Goal: Transaction & Acquisition: Purchase product/service

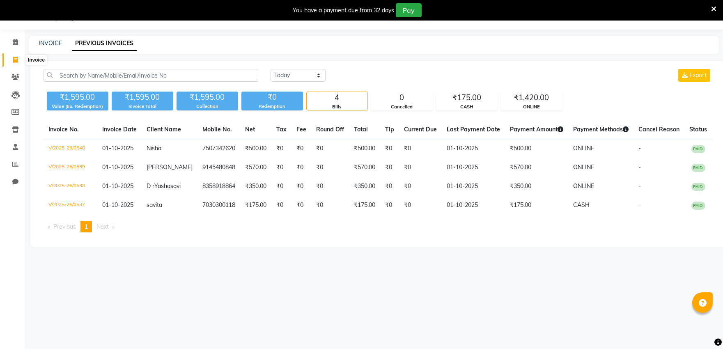
click at [11, 59] on span at bounding box center [15, 59] width 14 height 9
select select "service"
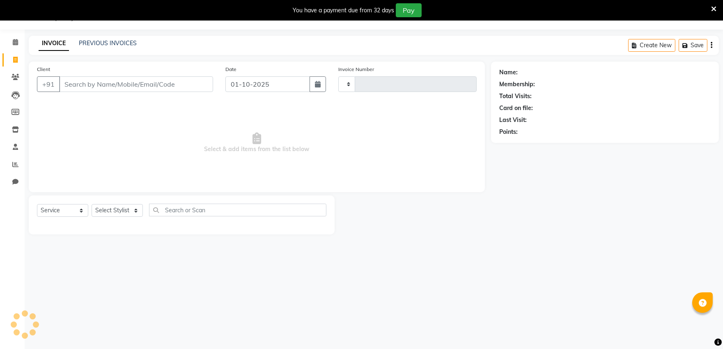
type input "0541"
select select "6774"
click at [148, 78] on input "Client" at bounding box center [136, 84] width 154 height 16
type input "9096029374"
click at [189, 78] on button "Add Client" at bounding box center [192, 84] width 42 height 16
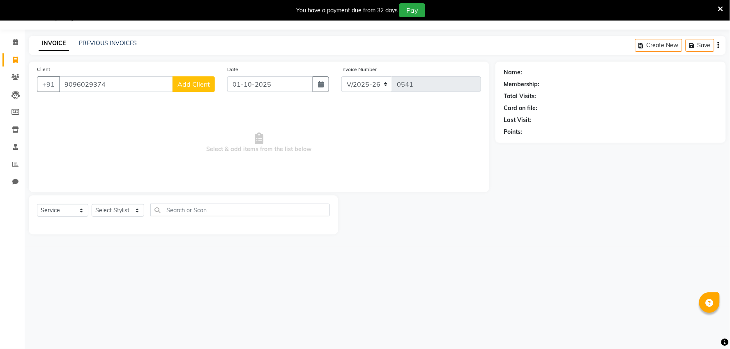
select select "22"
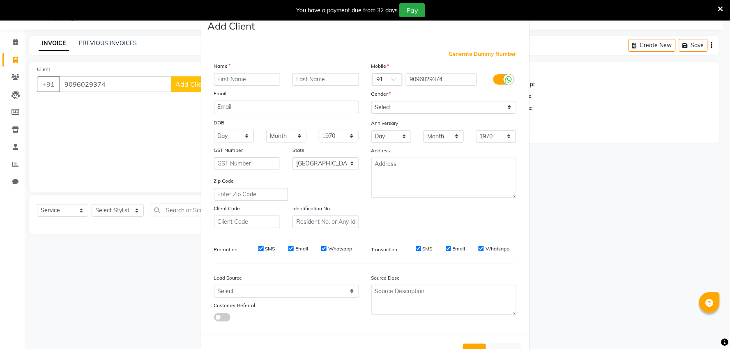
click at [221, 73] on input "text" at bounding box center [247, 79] width 67 height 13
type input "Anurag"
click at [381, 105] on select "Select [DEMOGRAPHIC_DATA] [DEMOGRAPHIC_DATA] Other Prefer Not To Say" at bounding box center [443, 107] width 145 height 13
select select "[DEMOGRAPHIC_DATA]"
click at [371, 101] on select "Select [DEMOGRAPHIC_DATA] [DEMOGRAPHIC_DATA] Other Prefer Not To Say" at bounding box center [443, 107] width 145 height 13
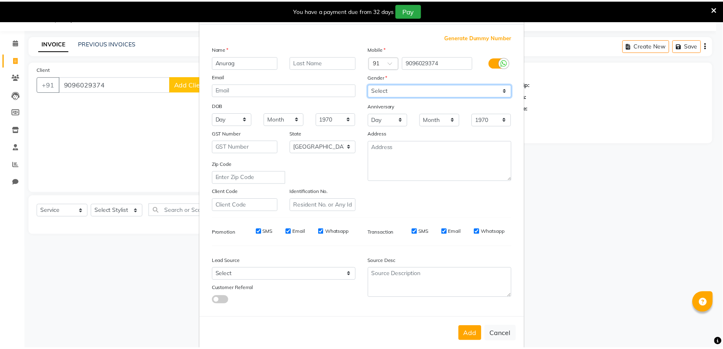
scroll to position [30, 0]
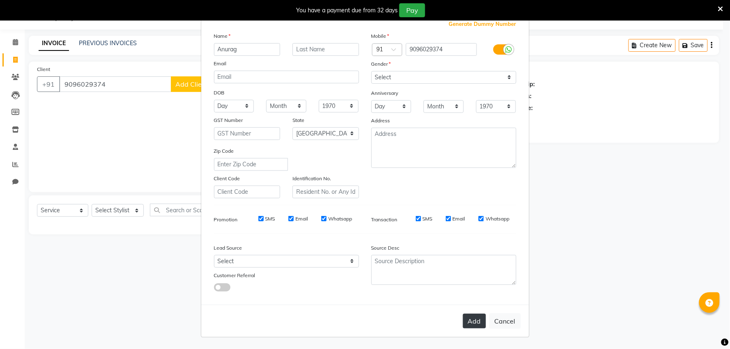
click at [477, 322] on button "Add" at bounding box center [474, 321] width 23 height 15
select select
select select "null"
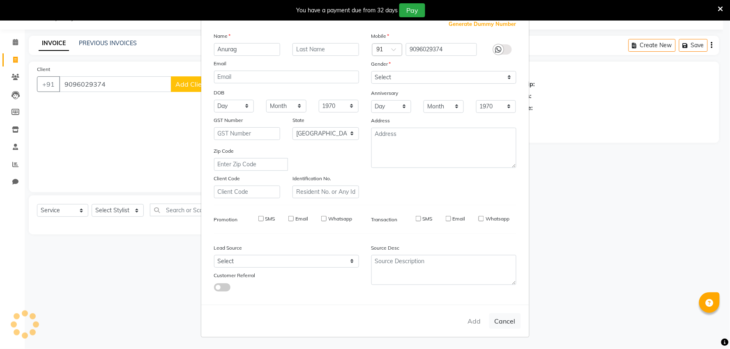
select select
checkbox input "false"
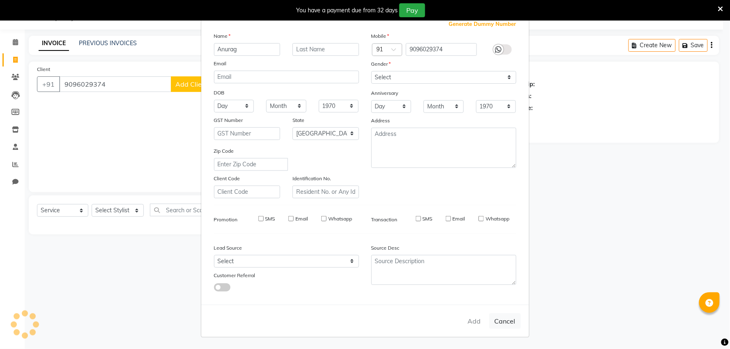
checkbox input "false"
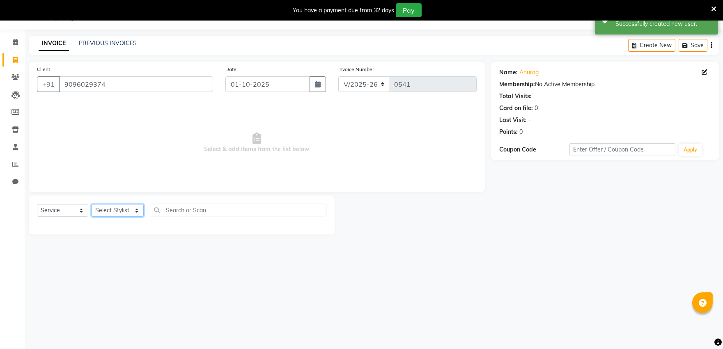
click at [114, 211] on select "Select Stylist [PERSON_NAME] [PERSON_NAME] Outlet Manager [PERSON_NAME] Rani [P…" at bounding box center [118, 210] width 52 height 13
select select "92015"
click at [92, 205] on select "Select Stylist [PERSON_NAME] [PERSON_NAME] Outlet Manager [PERSON_NAME] Rani [P…" at bounding box center [118, 210] width 52 height 13
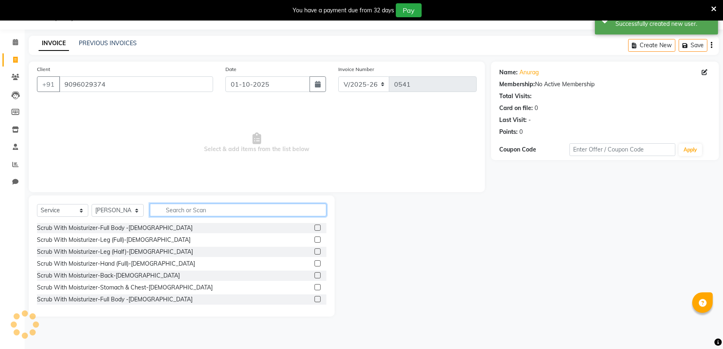
click at [244, 209] on input "text" at bounding box center [238, 210] width 177 height 13
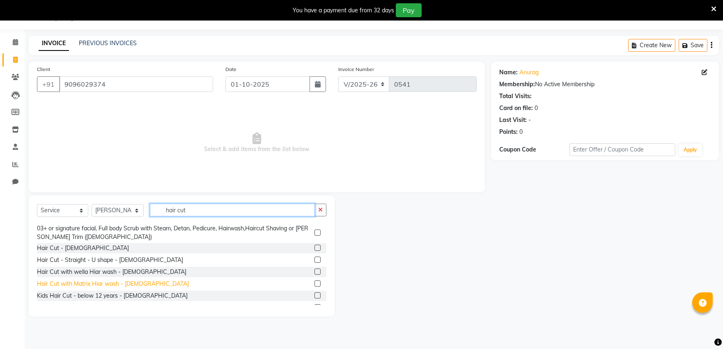
scroll to position [182, 0]
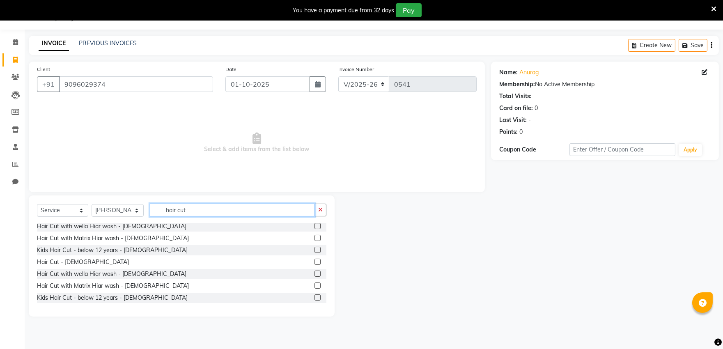
type input "hair cut"
click at [315, 259] on label at bounding box center [318, 262] width 6 height 6
click at [315, 260] on input "checkbox" at bounding box center [317, 262] width 5 height 5
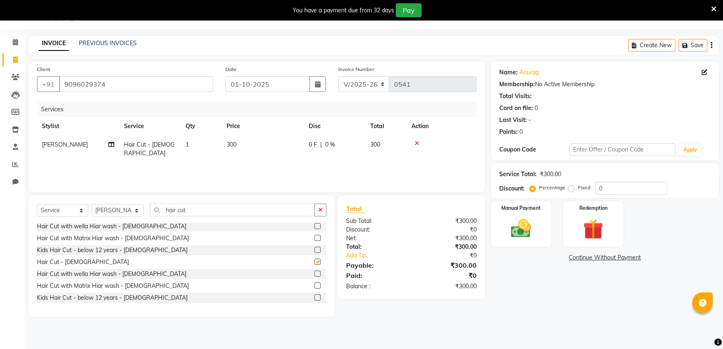
checkbox input "false"
click at [290, 212] on input "hair cut" at bounding box center [232, 210] width 165 height 13
type input "h"
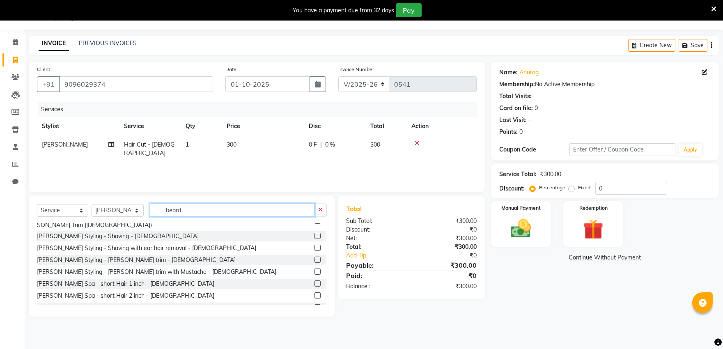
scroll to position [46, 0]
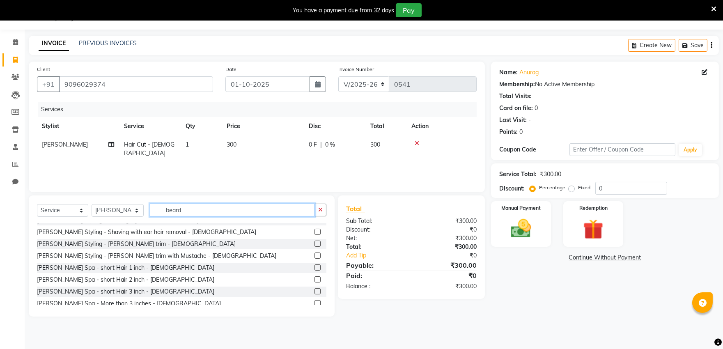
type input "beard"
click at [315, 253] on label at bounding box center [318, 256] width 6 height 6
click at [315, 253] on input "checkbox" at bounding box center [317, 255] width 5 height 5
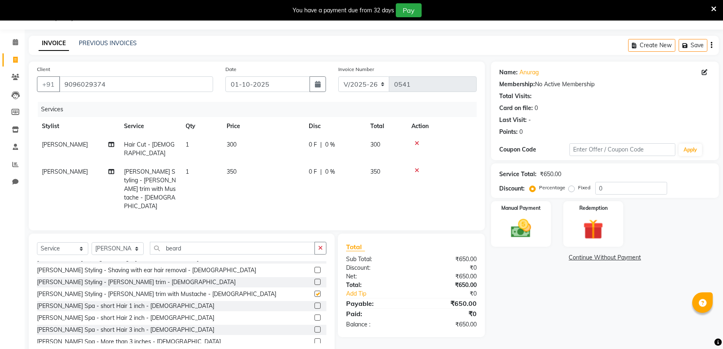
checkbox input "false"
click at [293, 242] on input "beard" at bounding box center [232, 248] width 165 height 13
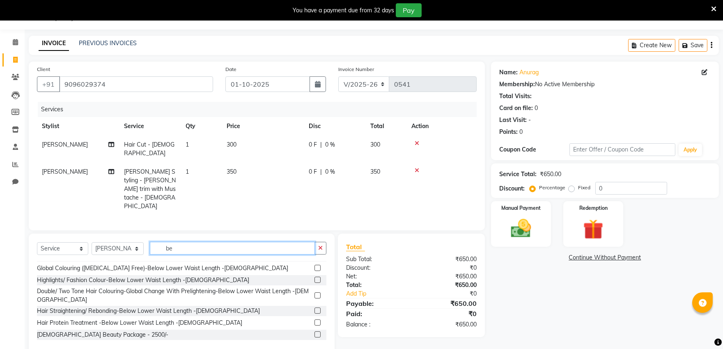
scroll to position [183, 0]
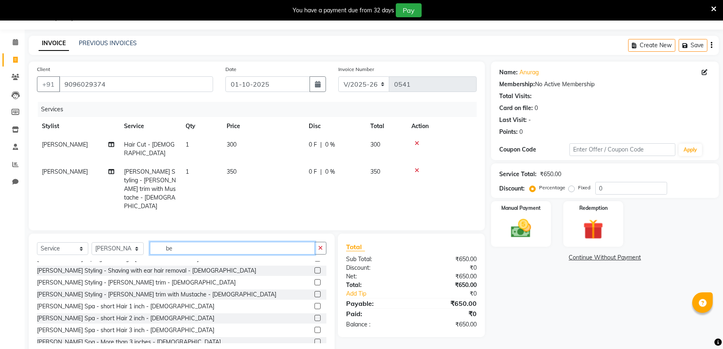
type input "b"
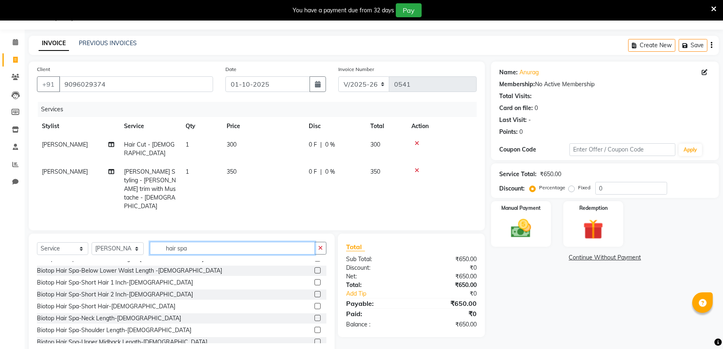
scroll to position [91, 0]
type input "hair spa"
click at [315, 291] on label at bounding box center [318, 294] width 6 height 6
click at [315, 292] on input "checkbox" at bounding box center [317, 294] width 5 height 5
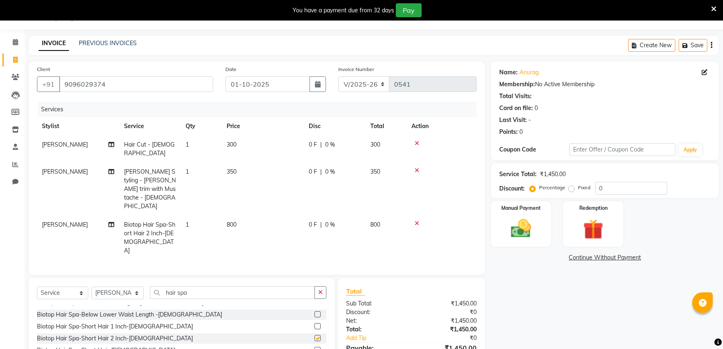
checkbox input "false"
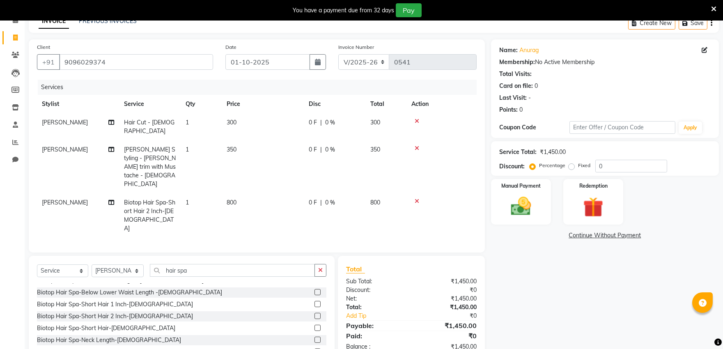
scroll to position [55, 0]
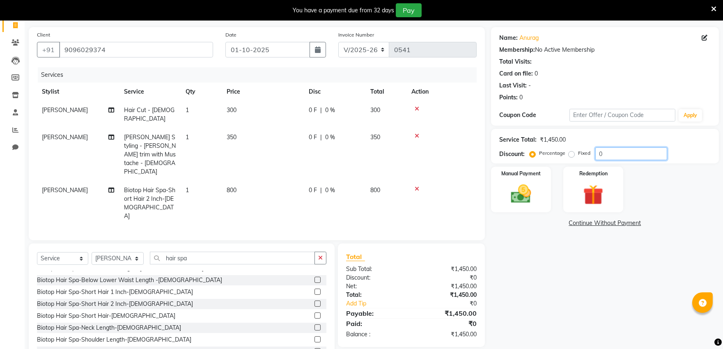
click at [618, 153] on input "0" at bounding box center [631, 153] width 72 height 13
click at [622, 265] on div "Name: [PERSON_NAME] Membership: No Active Membership Total Visits: Card on file…" at bounding box center [608, 196] width 234 height 338
click at [612, 152] on input "1" at bounding box center [631, 153] width 72 height 13
click at [620, 274] on div "Name: [PERSON_NAME] Membership: No Active Membership Total Visits: Card on file…" at bounding box center [608, 196] width 234 height 338
click at [615, 153] on input "10" at bounding box center [631, 153] width 72 height 13
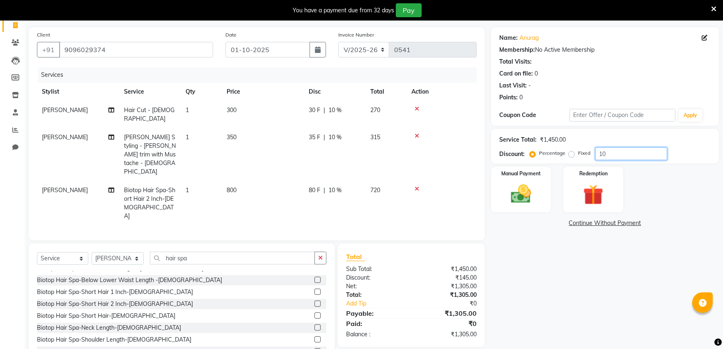
type input "1"
type input "5"
click at [623, 286] on div "Name: [PERSON_NAME] Membership: No Active Membership Total Visits: Card on file…" at bounding box center [608, 196] width 234 height 338
click at [613, 154] on input "5" at bounding box center [631, 153] width 72 height 13
click at [612, 253] on div "Name: [PERSON_NAME] Membership: No Active Membership Total Visits: Card on file…" at bounding box center [608, 196] width 234 height 338
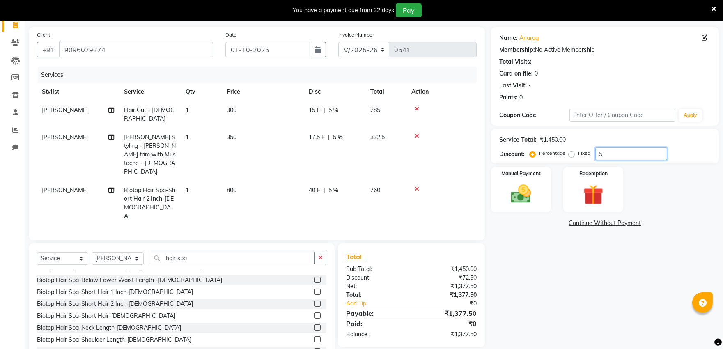
click at [618, 152] on input "5" at bounding box center [631, 153] width 72 height 13
type input "2"
click at [618, 271] on div "Name: [PERSON_NAME] Membership: No Active Membership Total Visits: Card on file…" at bounding box center [608, 196] width 234 height 338
click at [608, 153] on input "2" at bounding box center [631, 153] width 72 height 13
click at [315, 289] on label at bounding box center [318, 292] width 6 height 6
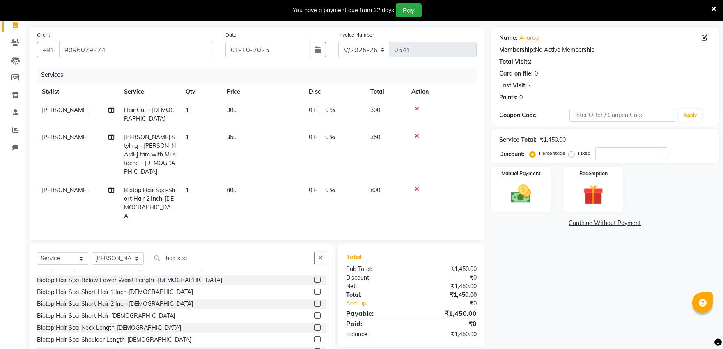
click at [315, 290] on input "checkbox" at bounding box center [317, 292] width 5 height 5
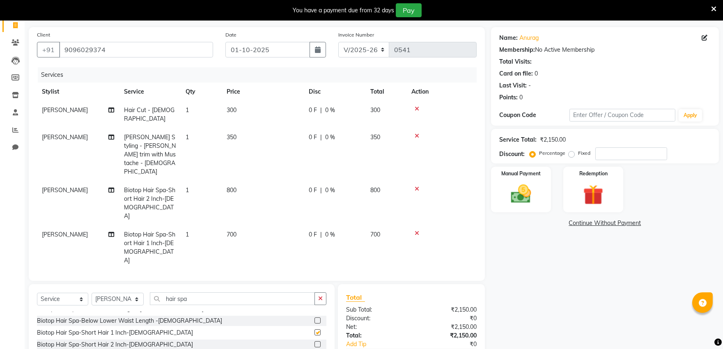
checkbox input "false"
click at [416, 186] on icon at bounding box center [417, 189] width 5 height 6
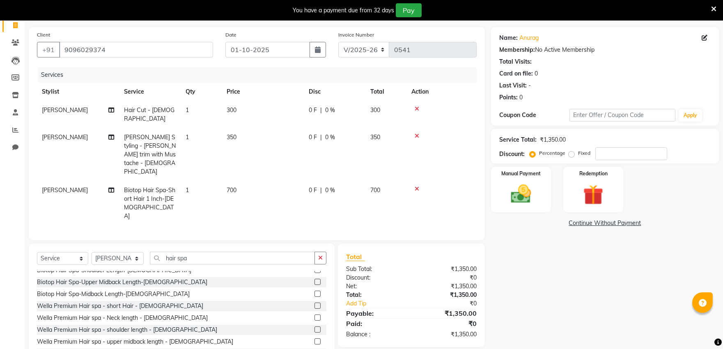
scroll to position [182, 0]
click at [315, 293] on label at bounding box center [318, 296] width 6 height 6
click at [315, 294] on input "checkbox" at bounding box center [317, 296] width 5 height 5
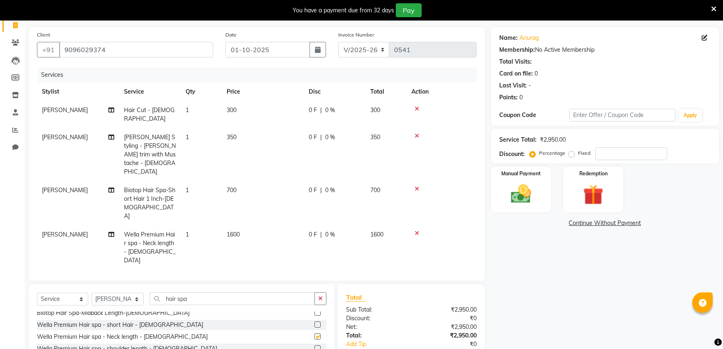
checkbox input "false"
click at [416, 230] on icon at bounding box center [417, 233] width 5 height 6
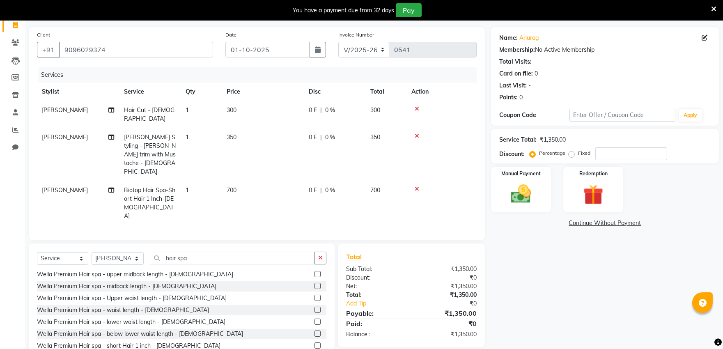
scroll to position [274, 0]
click at [315, 309] on label at bounding box center [318, 312] width 6 height 6
click at [315, 310] on input "checkbox" at bounding box center [317, 312] width 5 height 5
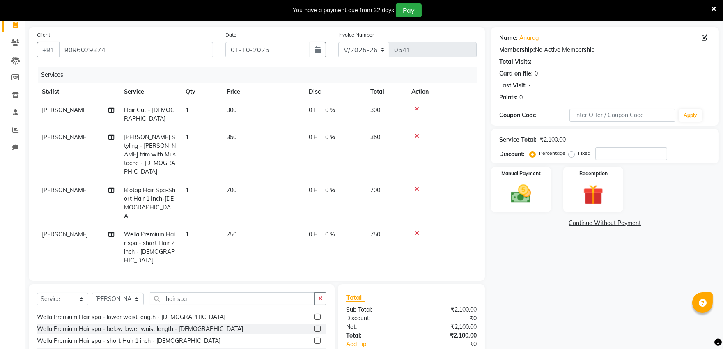
checkbox input "false"
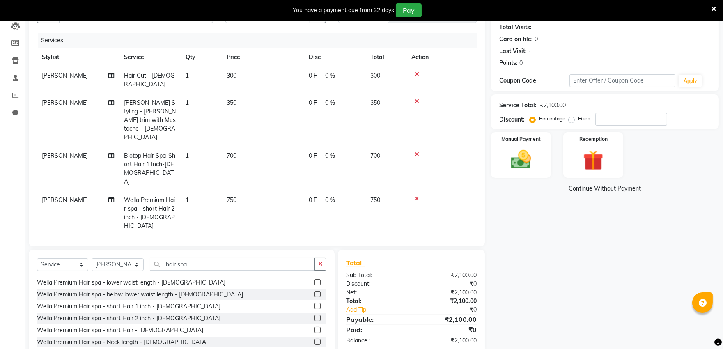
scroll to position [91, 0]
click at [417, 150] on icon at bounding box center [417, 153] width 5 height 6
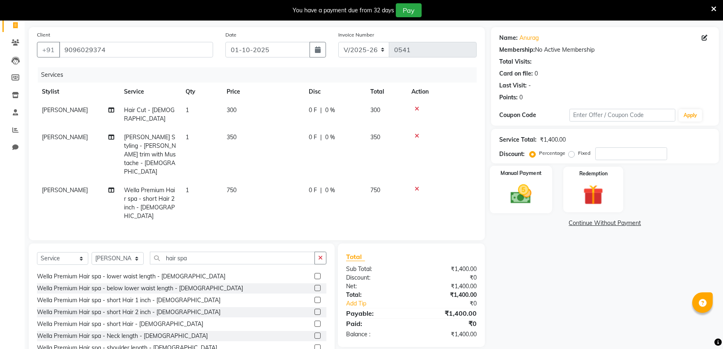
click at [519, 198] on img at bounding box center [521, 194] width 34 height 24
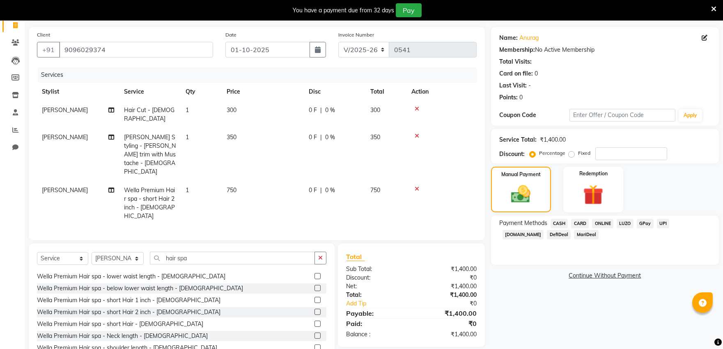
click at [601, 222] on span "ONLINE" at bounding box center [602, 223] width 21 height 9
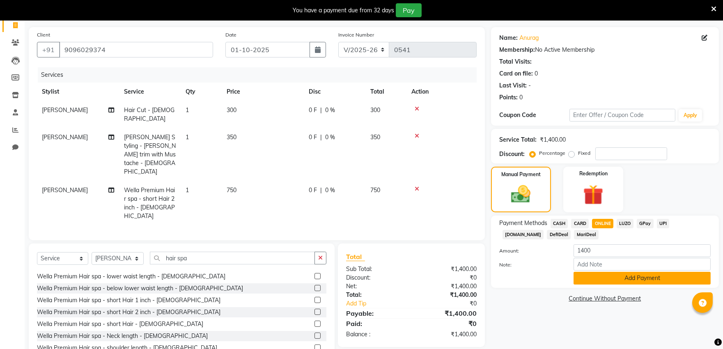
click at [614, 278] on button "Add Payment" at bounding box center [642, 278] width 137 height 13
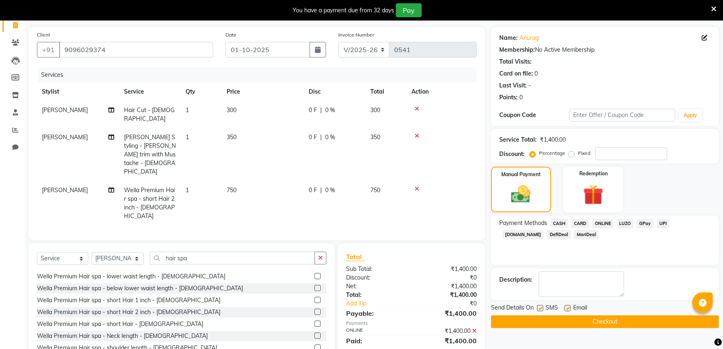
click at [540, 309] on label at bounding box center [540, 308] width 6 height 6
click at [540, 309] on input "checkbox" at bounding box center [539, 308] width 5 height 5
checkbox input "false"
click at [567, 306] on label at bounding box center [568, 308] width 6 height 6
click at [567, 306] on input "checkbox" at bounding box center [567, 308] width 5 height 5
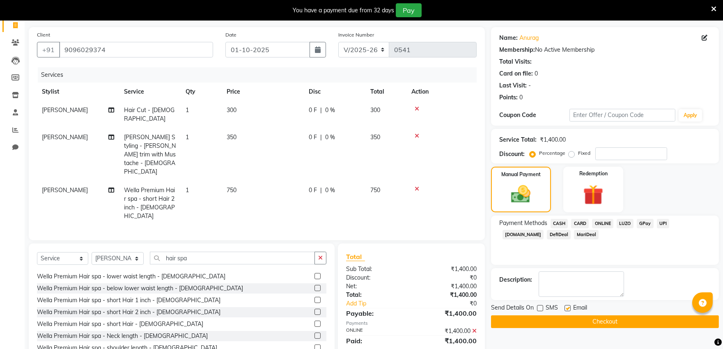
checkbox input "false"
click at [579, 323] on button "Checkout" at bounding box center [605, 321] width 228 height 13
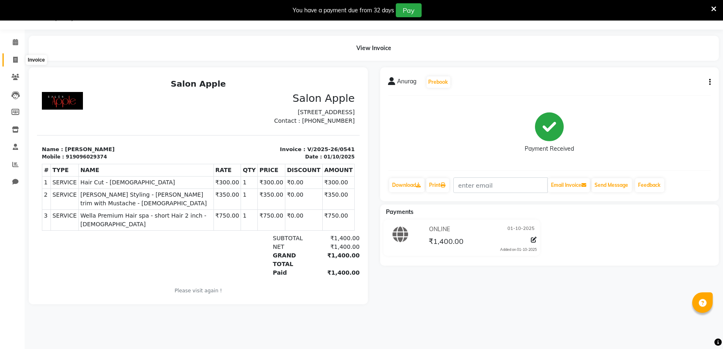
click at [9, 58] on span at bounding box center [15, 59] width 14 height 9
select select "service"
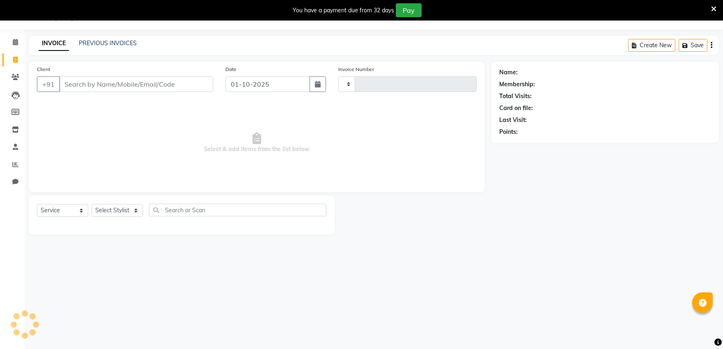
type input "0542"
select select "6774"
click at [14, 76] on icon at bounding box center [15, 77] width 8 height 6
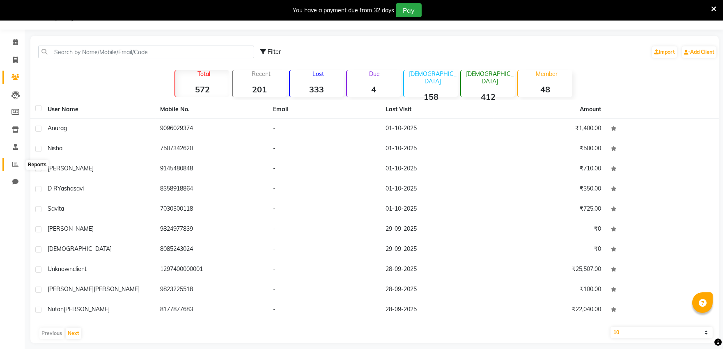
click at [13, 165] on icon at bounding box center [15, 164] width 6 height 6
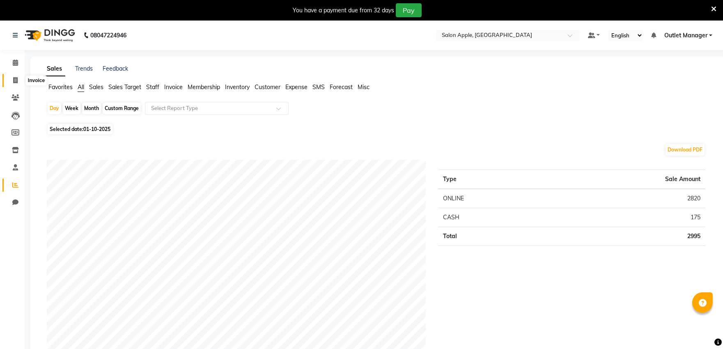
click at [11, 79] on span at bounding box center [15, 80] width 14 height 9
select select "service"
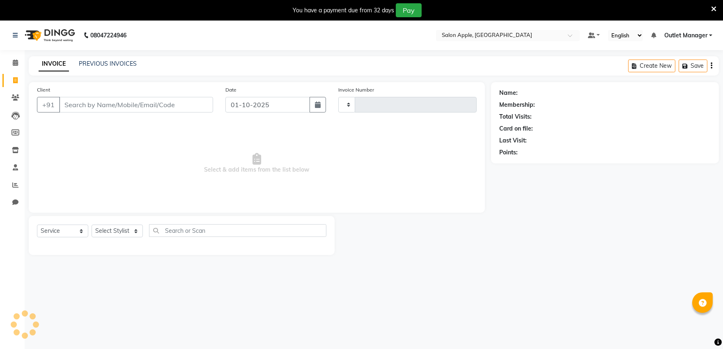
scroll to position [21, 0]
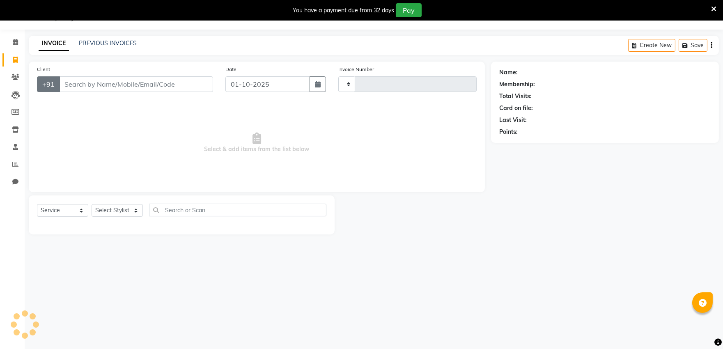
type input "0542"
select select "6774"
drag, startPoint x: 84, startPoint y: 83, endPoint x: 85, endPoint y: 92, distance: 8.6
click at [85, 88] on input "Client" at bounding box center [136, 84] width 154 height 16
click at [114, 207] on select "Select Stylist [PERSON_NAME] [PERSON_NAME] Outlet Manager [PERSON_NAME] Rani [P…" at bounding box center [118, 210] width 52 height 13
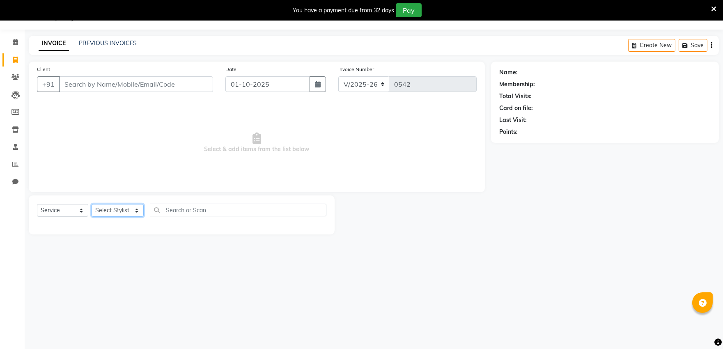
select select "92015"
click at [92, 205] on select "Select Stylist [PERSON_NAME] [PERSON_NAME] Outlet Manager [PERSON_NAME] Rani [P…" at bounding box center [118, 210] width 52 height 13
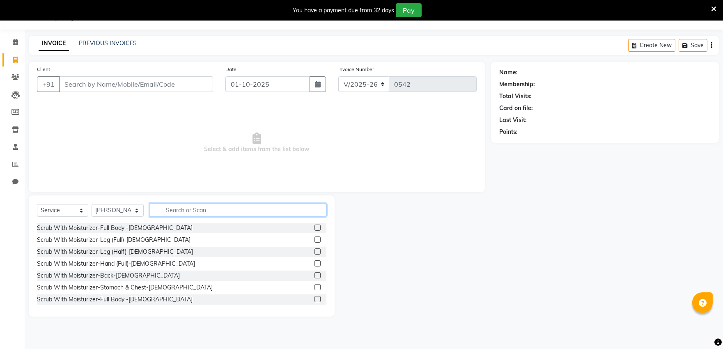
click at [175, 210] on input "text" at bounding box center [238, 210] width 177 height 13
click at [179, 209] on input "text" at bounding box center [238, 210] width 177 height 13
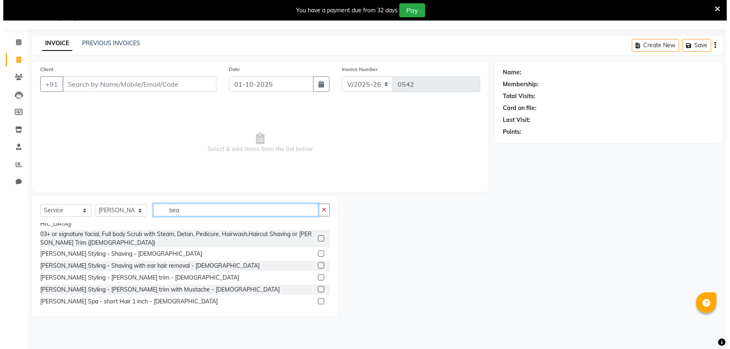
scroll to position [46, 0]
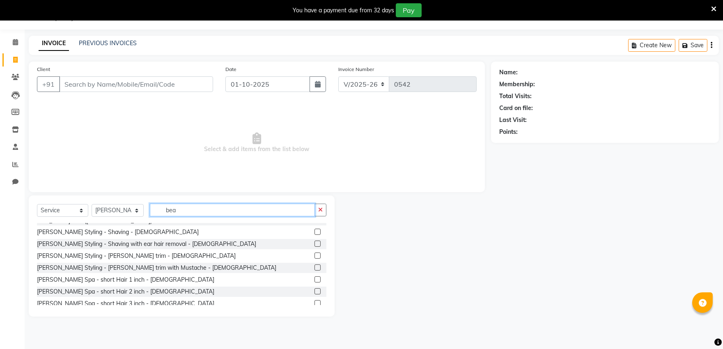
type input "bea"
click at [315, 264] on label at bounding box center [318, 267] width 6 height 6
click at [315, 265] on input "checkbox" at bounding box center [317, 267] width 5 height 5
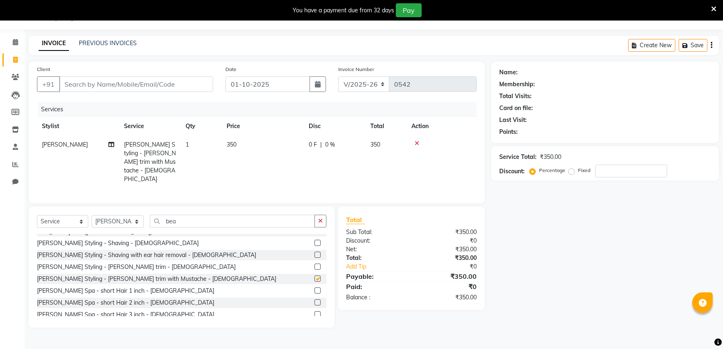
checkbox input "false"
click at [209, 83] on input "Client" at bounding box center [136, 84] width 154 height 16
type input "8"
type input "0"
type input "8624902894"
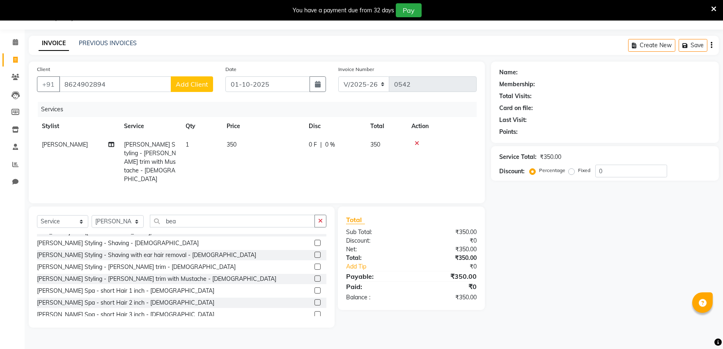
click at [206, 83] on span "Add Client" at bounding box center [192, 84] width 32 height 8
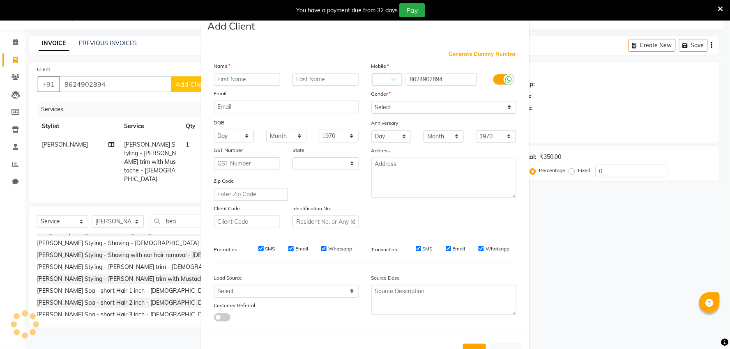
select select "22"
click at [228, 83] on input "text" at bounding box center [247, 79] width 67 height 13
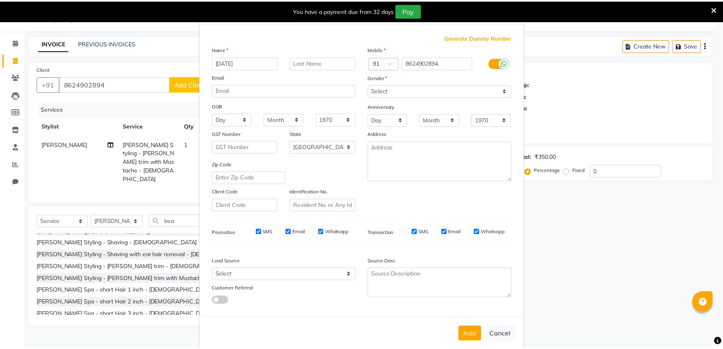
scroll to position [30, 0]
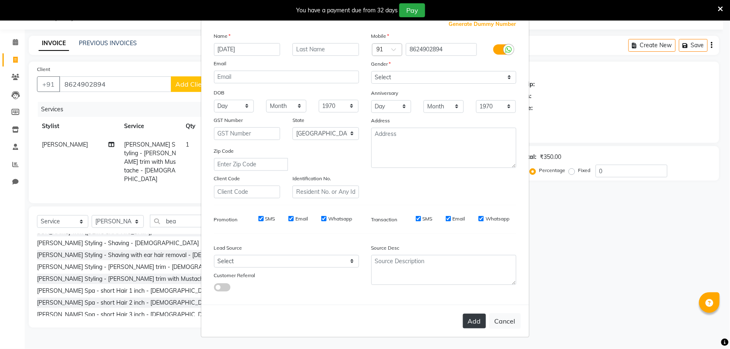
type input "[DATE]"
click at [463, 323] on button "Add" at bounding box center [474, 321] width 23 height 15
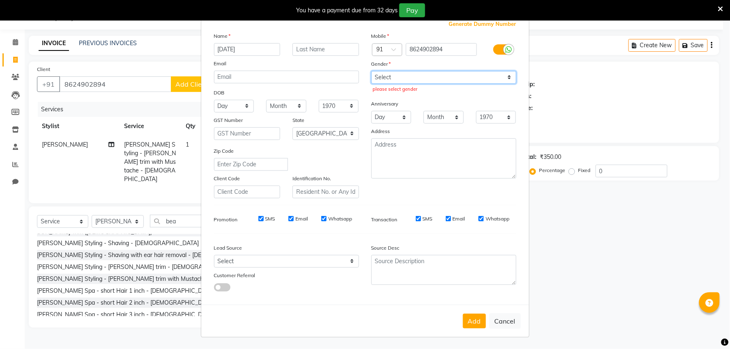
click at [445, 78] on select "Select [DEMOGRAPHIC_DATA] [DEMOGRAPHIC_DATA] Other Prefer Not To Say" at bounding box center [443, 77] width 145 height 13
select select "[DEMOGRAPHIC_DATA]"
click at [371, 71] on select "Select [DEMOGRAPHIC_DATA] [DEMOGRAPHIC_DATA] Other Prefer Not To Say" at bounding box center [443, 77] width 145 height 13
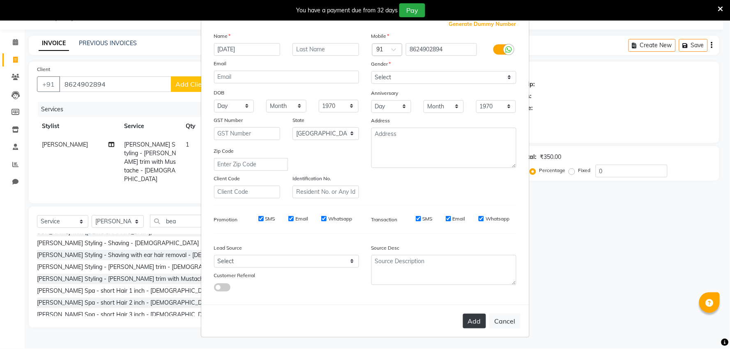
click at [470, 315] on button "Add" at bounding box center [474, 321] width 23 height 15
select select
select select "null"
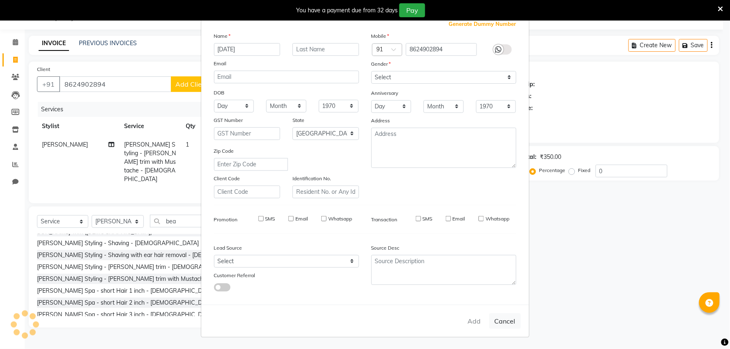
select select
checkbox input "false"
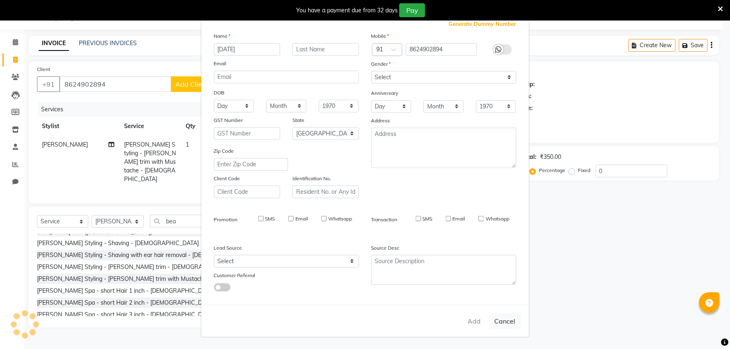
checkbox input "false"
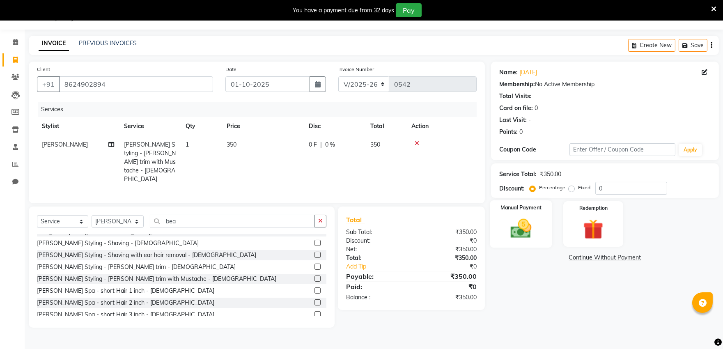
click at [520, 226] on img at bounding box center [521, 228] width 34 height 24
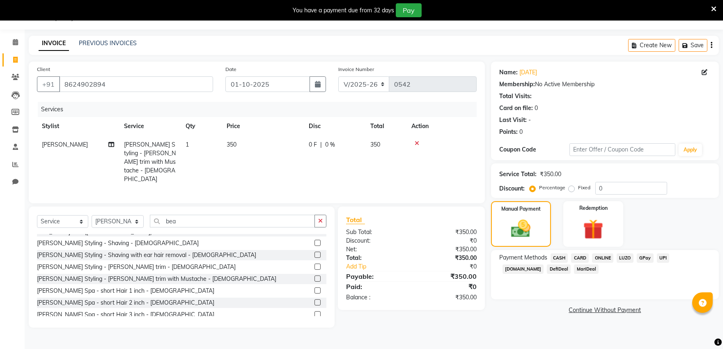
click at [601, 259] on span "ONLINE" at bounding box center [602, 257] width 21 height 9
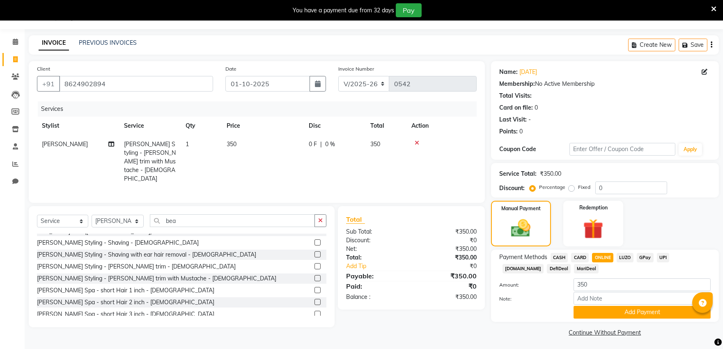
scroll to position [23, 0]
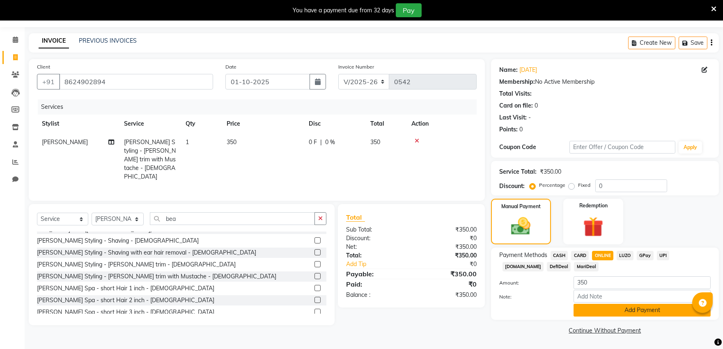
click at [584, 313] on button "Add Payment" at bounding box center [642, 310] width 137 height 13
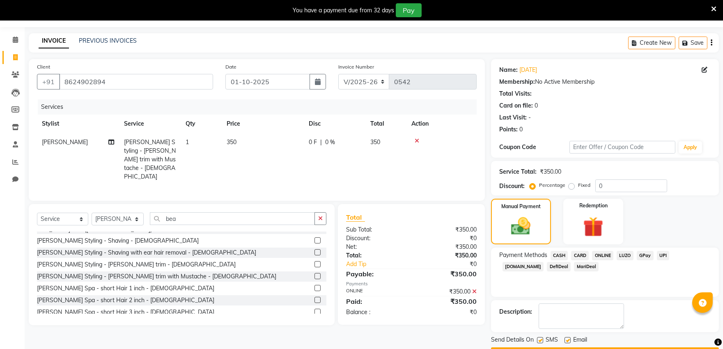
scroll to position [46, 0]
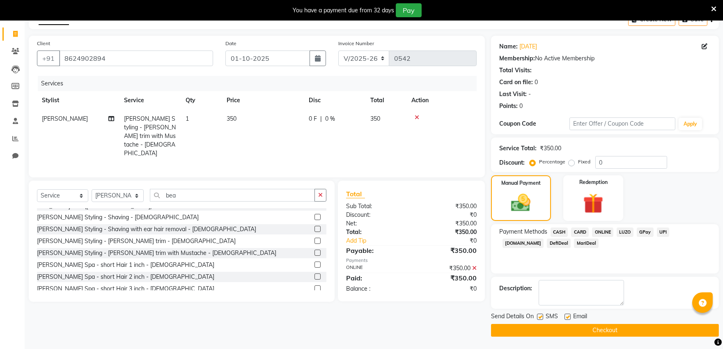
click at [602, 232] on span "ONLINE" at bounding box center [602, 232] width 21 height 9
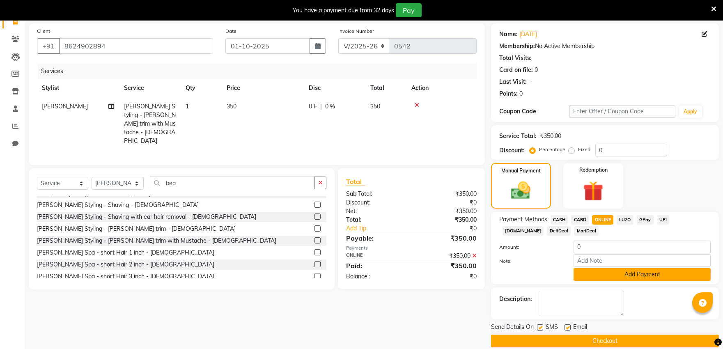
scroll to position [70, 0]
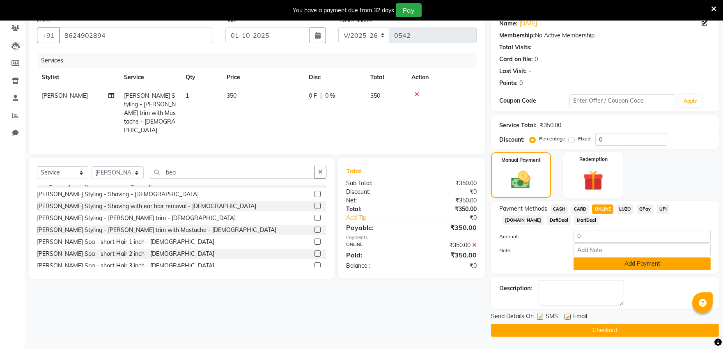
click at [628, 262] on button "Add Payment" at bounding box center [642, 263] width 137 height 13
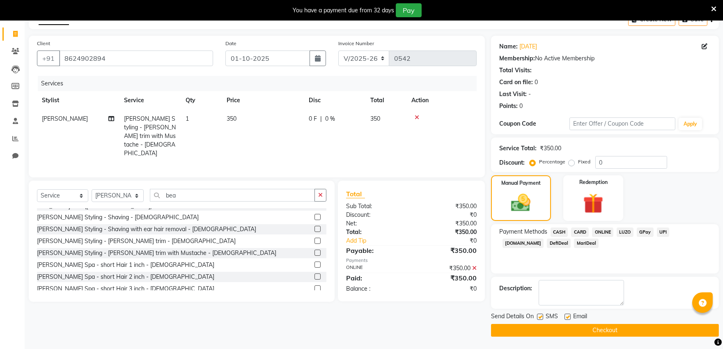
click at [603, 232] on span "ONLINE" at bounding box center [602, 232] width 21 height 9
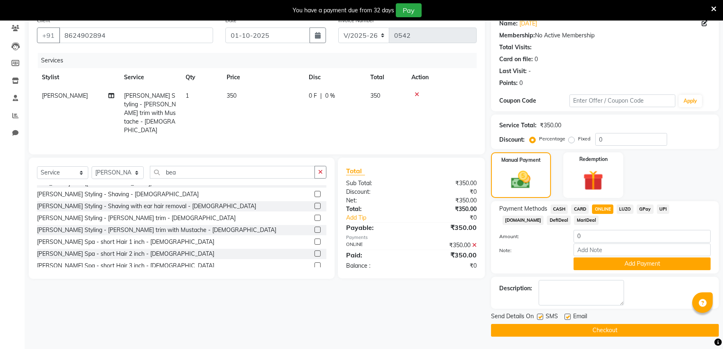
click at [604, 326] on button "Checkout" at bounding box center [605, 330] width 228 height 13
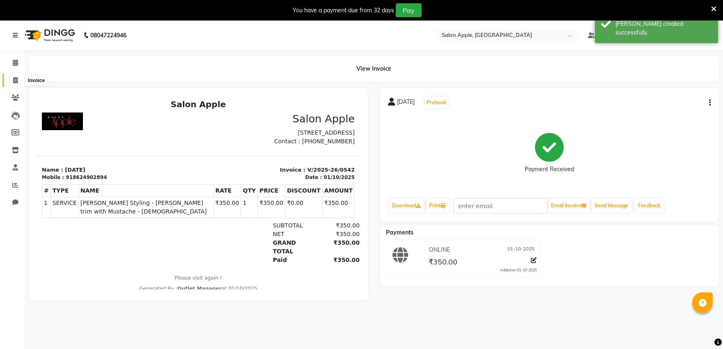
click at [14, 81] on icon at bounding box center [15, 80] width 5 height 6
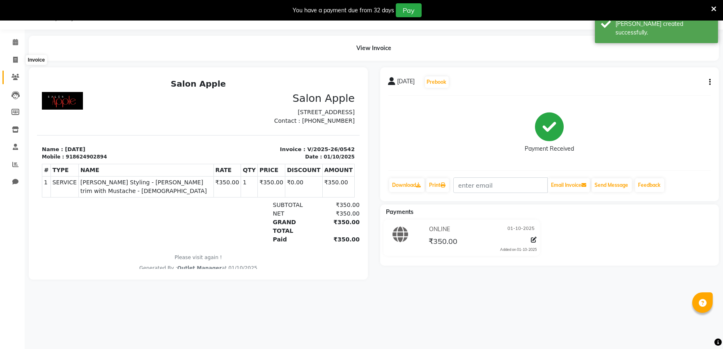
select select "service"
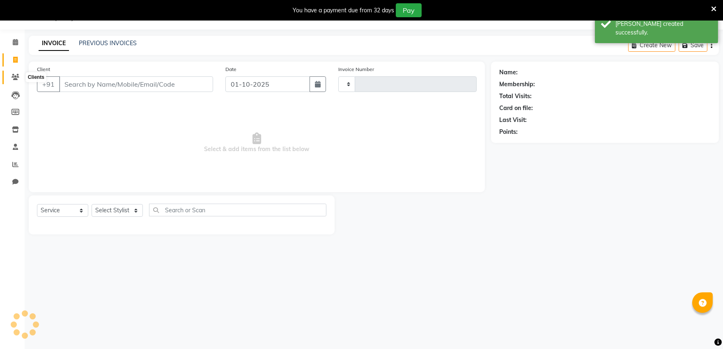
type input "0543"
select select "6774"
click at [16, 80] on icon at bounding box center [15, 77] width 8 height 6
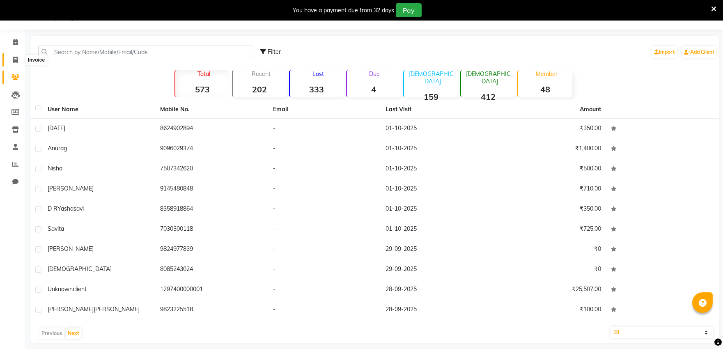
click at [13, 57] on icon at bounding box center [15, 60] width 5 height 6
select select "service"
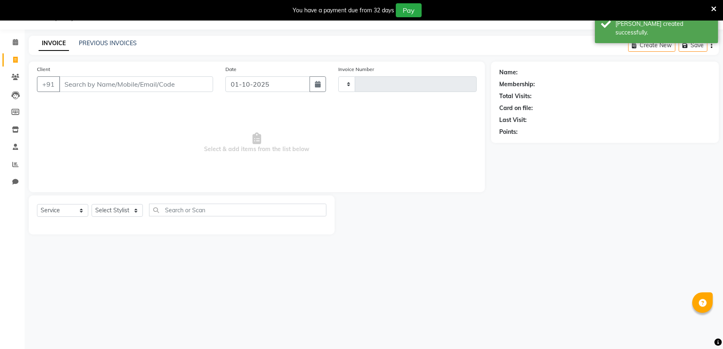
type input "0543"
select select "6774"
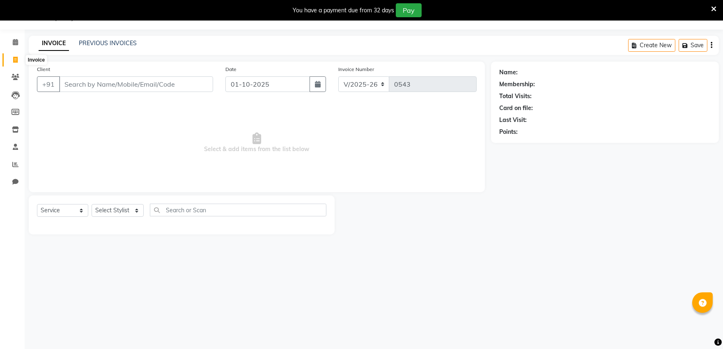
click at [18, 62] on span at bounding box center [15, 59] width 14 height 9
select select "service"
type input "0543"
select select "6774"
click at [93, 46] on link "PREVIOUS INVOICES" at bounding box center [108, 42] width 58 height 7
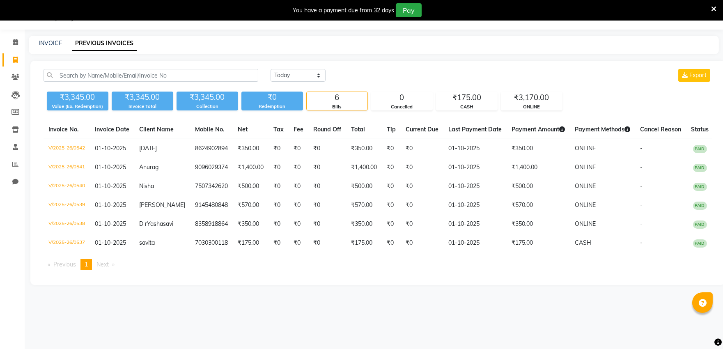
click at [632, 95] on div "₹3,345.00 Value (Ex. Redemption) ₹3,345.00 Invoice Total ₹3,345.00 Collection ₹…" at bounding box center [378, 99] width 669 height 22
drag, startPoint x: 552, startPoint y: 322, endPoint x: 534, endPoint y: 300, distance: 28.0
click at [543, 310] on div "08047224946 Select Location × Salon Apple, [GEOGRAPHIC_DATA] Town Default Panel…" at bounding box center [361, 174] width 723 height 349
click at [523, 294] on main "INVOICE PREVIOUS INVOICES [DATE] [DATE] Custom Range Export ₹3,345.00 Value (Ex…" at bounding box center [374, 167] width 699 height 262
drag, startPoint x: 460, startPoint y: 291, endPoint x: 638, endPoint y: 287, distance: 177.9
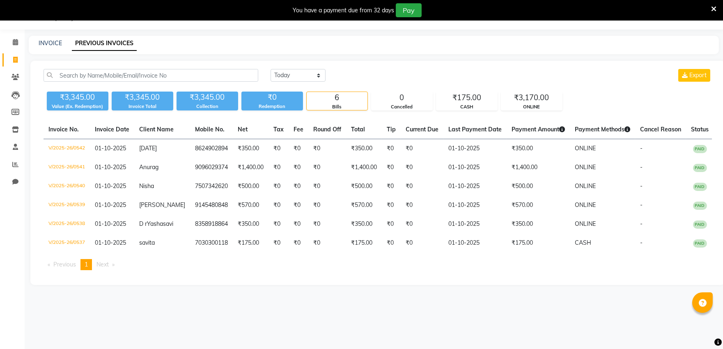
click at [638, 285] on div "[DATE] [DATE] Custom Range Export ₹3,345.00 Value (Ex. Redemption) ₹3,345.00 In…" at bounding box center [377, 173] width 695 height 224
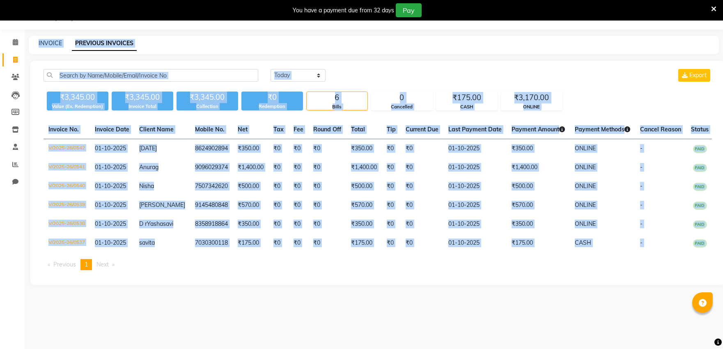
drag, startPoint x: 34, startPoint y: 31, endPoint x: 430, endPoint y: 265, distance: 459.7
click at [430, 265] on div "08047224946 Select Location × Salon Apple, [GEOGRAPHIC_DATA] Town Default Panel…" at bounding box center [361, 174] width 723 height 349
click at [475, 306] on div "08047224946 Select Location × Salon Apple, [GEOGRAPHIC_DATA] Town Default Panel…" at bounding box center [361, 174] width 723 height 349
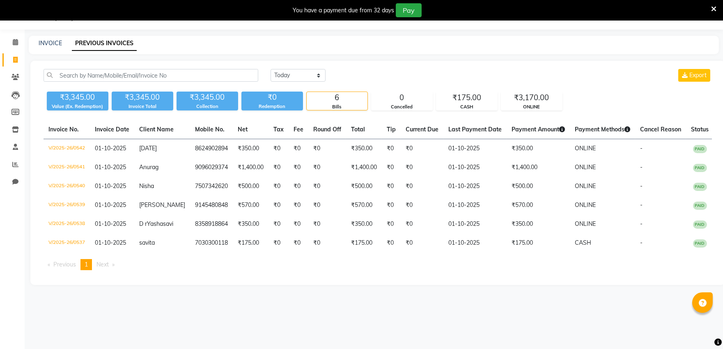
drag, startPoint x: 487, startPoint y: 297, endPoint x: 483, endPoint y: 308, distance: 12.0
click at [483, 308] on div "08047224946 Select Location × Salon Apple, [GEOGRAPHIC_DATA] Town Default Panel…" at bounding box center [361, 174] width 723 height 349
click at [713, 7] on icon at bounding box center [713, 8] width 5 height 7
